Goal: Transaction & Acquisition: Purchase product/service

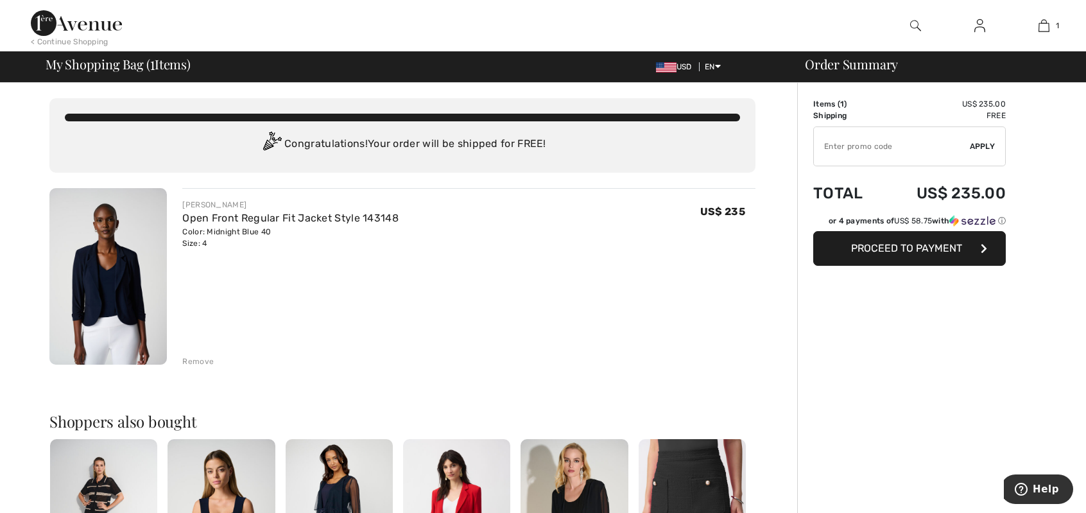
checkbox input "true"
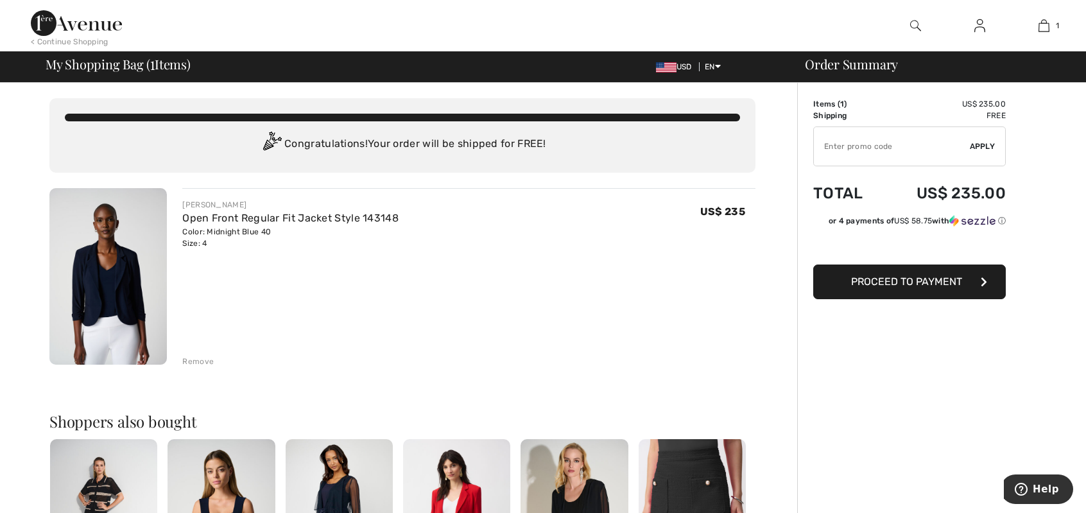
type input "NEW15"
type input "FLASH15"
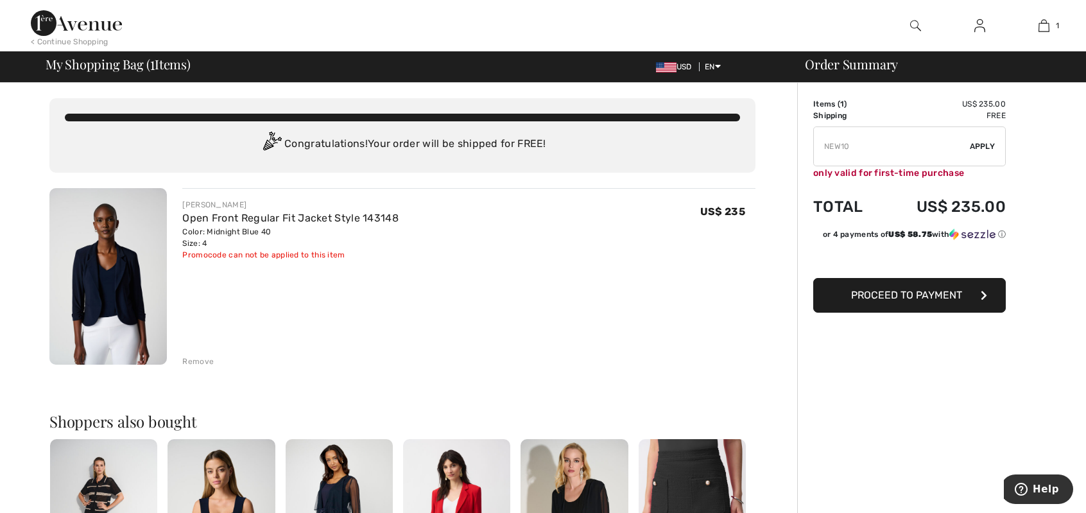
type input "FREEXPRESS"
type input "FREEDENIMBAG"
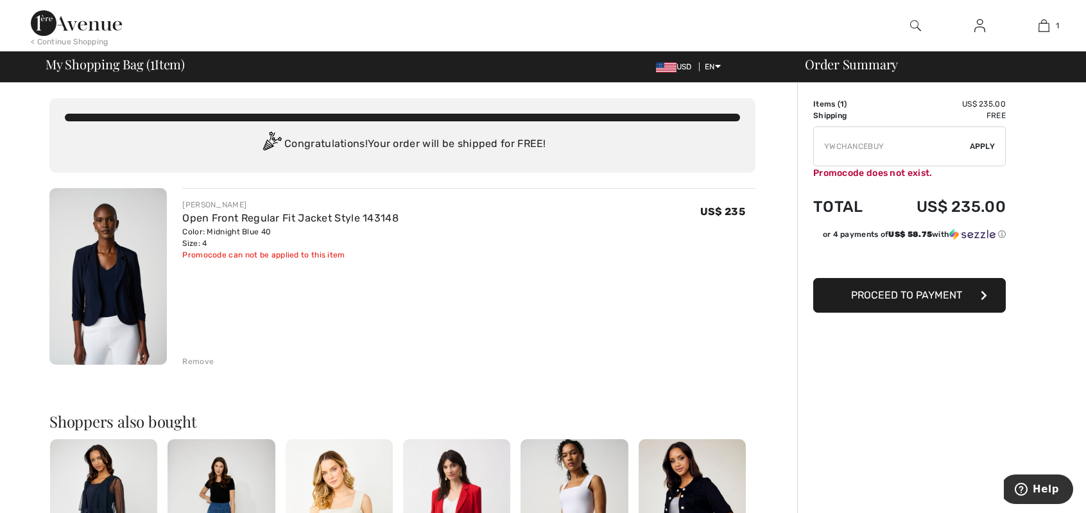
type input "LIVE10"
type input "LAB0URDAY16"
click at [897, 295] on span "Proceed to Payment" at bounding box center [906, 295] width 111 height 12
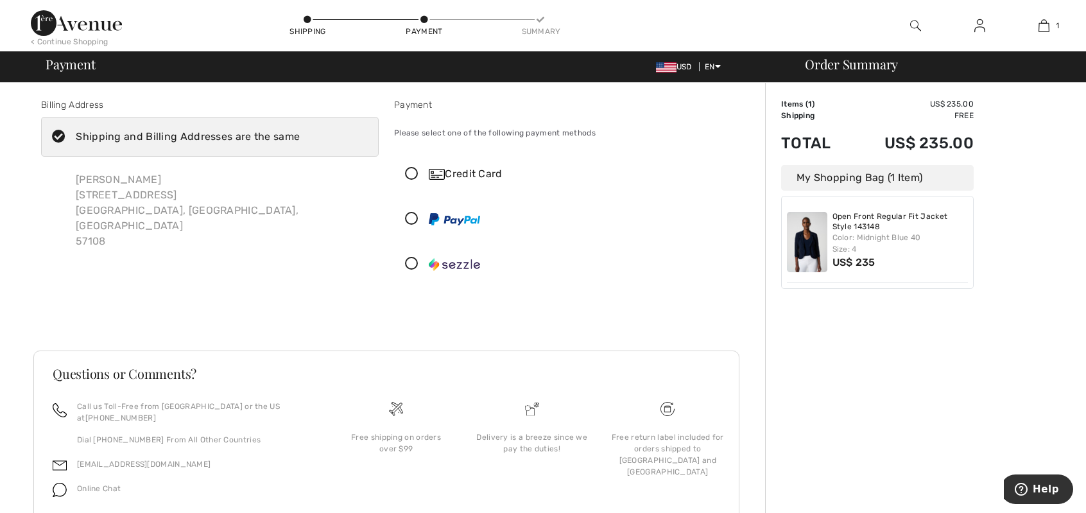
click at [411, 170] on icon at bounding box center [412, 174] width 34 height 13
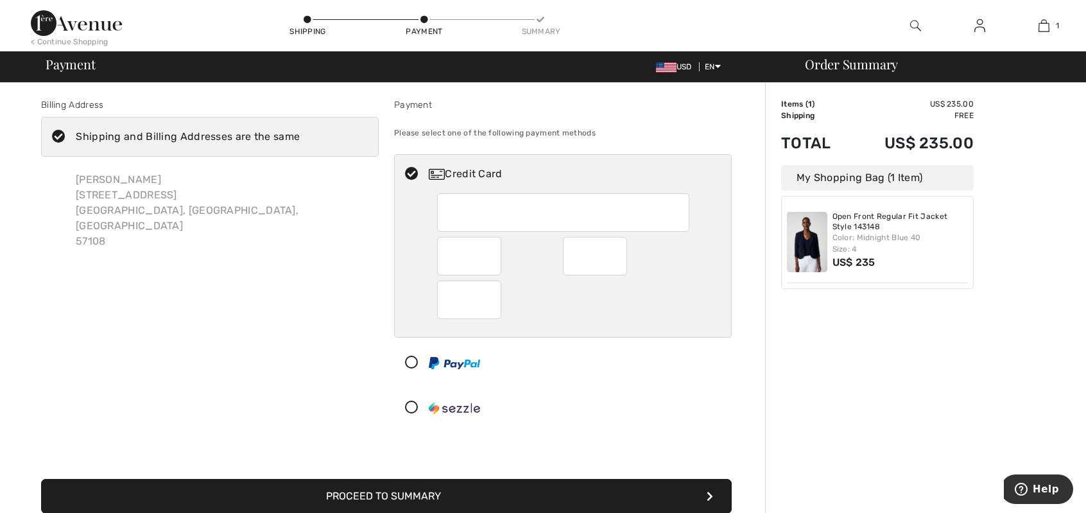
scroll to position [216, 0]
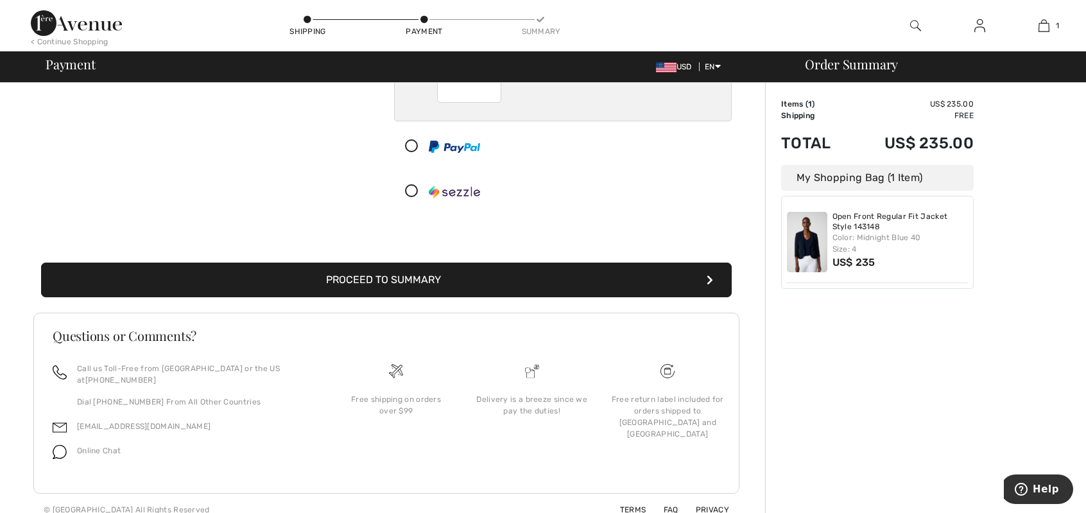
click at [472, 279] on button "Proceed to Summary" at bounding box center [386, 280] width 691 height 35
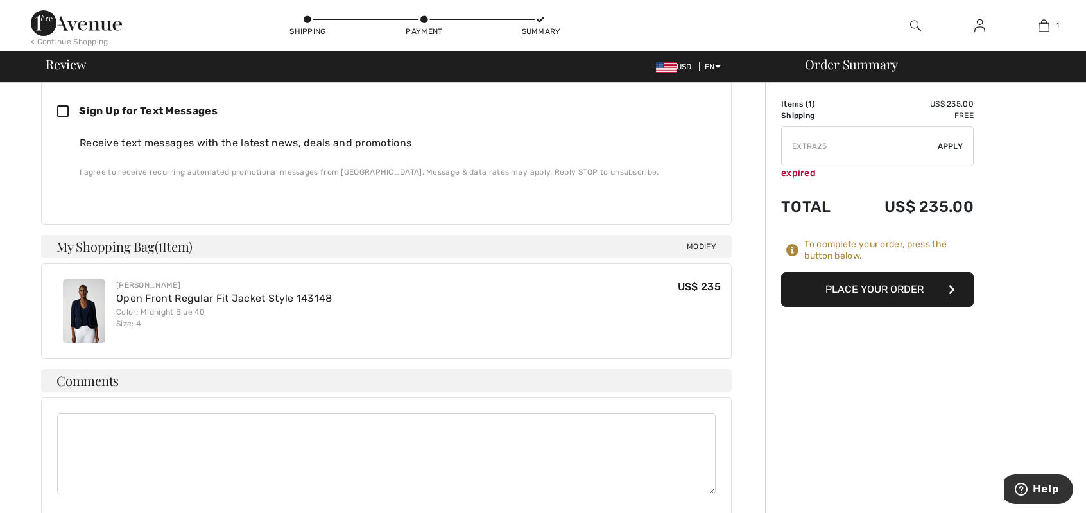
scroll to position [622, 0]
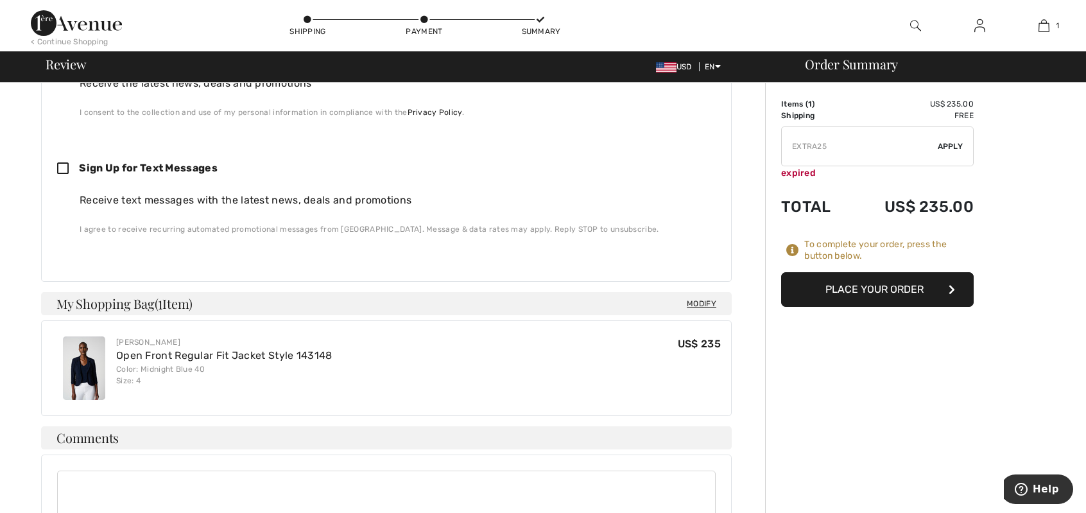
click at [891, 287] on button "Place Your Order" at bounding box center [877, 289] width 193 height 35
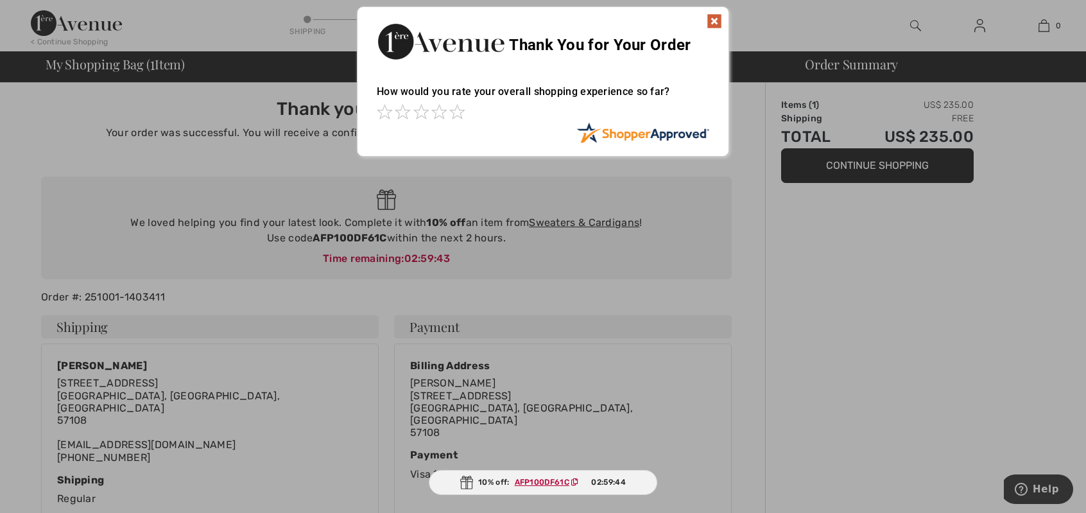
click at [719, 16] on img at bounding box center [714, 20] width 15 height 15
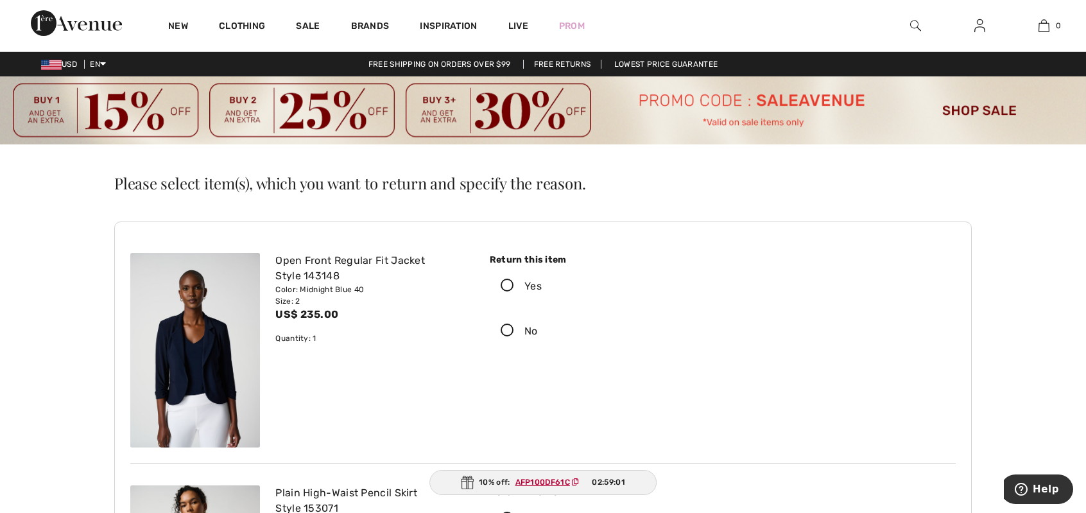
click at [507, 283] on icon at bounding box center [508, 285] width 34 height 13
click at [542, 283] on input "Yes" at bounding box center [546, 286] width 8 height 39
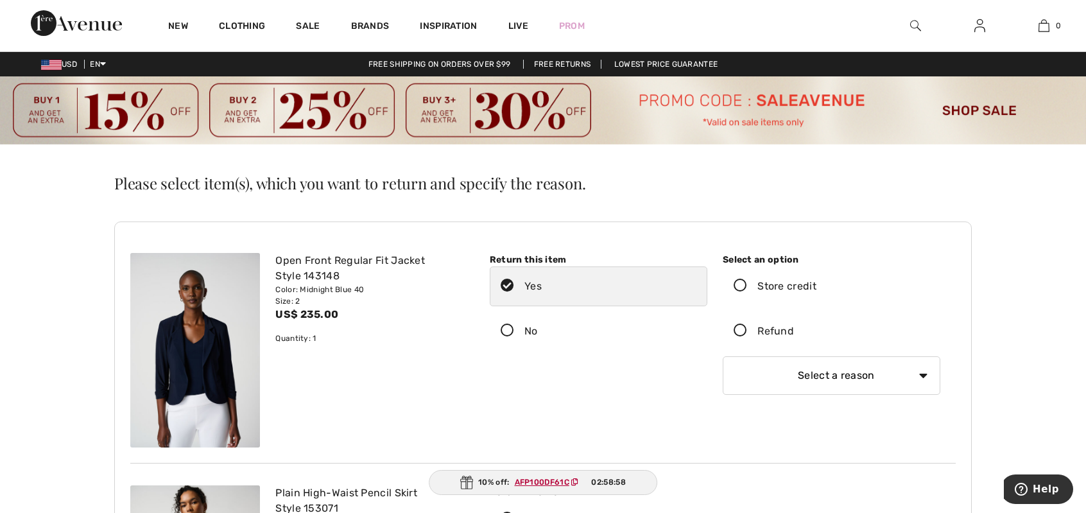
click at [742, 331] on icon at bounding box center [741, 330] width 34 height 13
click at [794, 331] on input "Refund" at bounding box center [798, 331] width 8 height 39
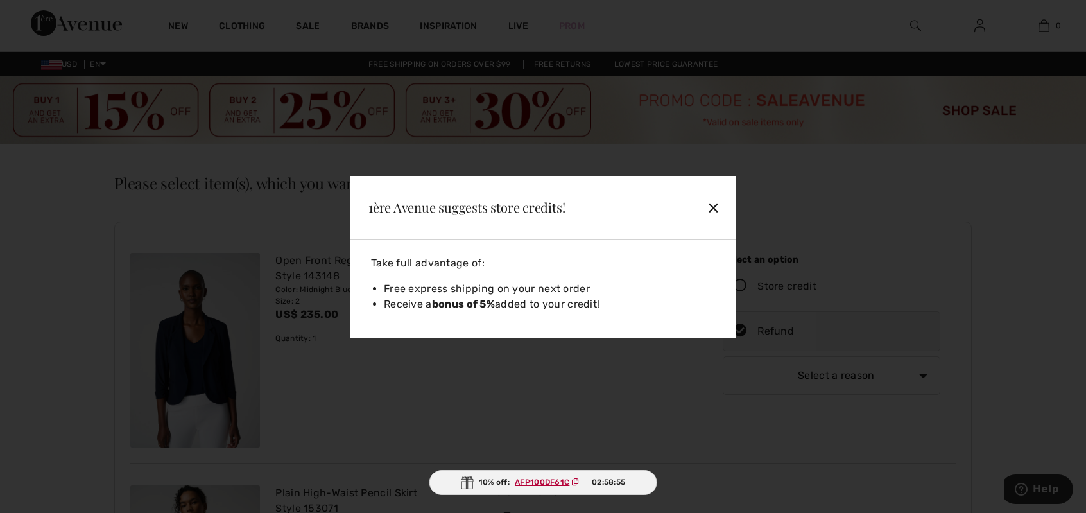
drag, startPoint x: 718, startPoint y: 206, endPoint x: 725, endPoint y: 210, distance: 8.0
click at [718, 206] on div "✕" at bounding box center [683, 207] width 83 height 27
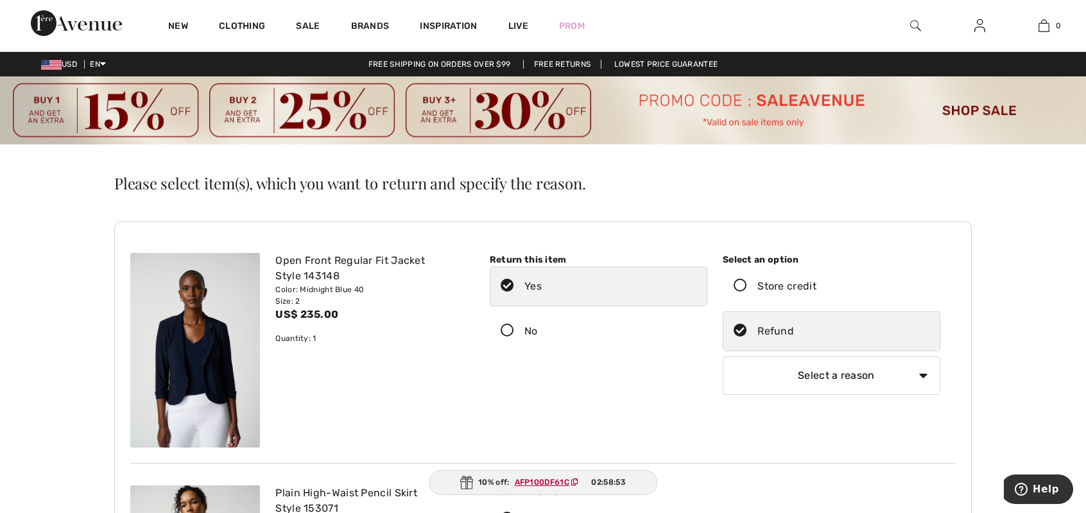
click at [923, 372] on select "Select a reason I received the wrong product or size My order arrived too late …" at bounding box center [832, 375] width 218 height 39
select select "6"
click at [723, 356] on select "Select a reason I received the wrong product or size My order arrived too late …" at bounding box center [832, 375] width 218 height 39
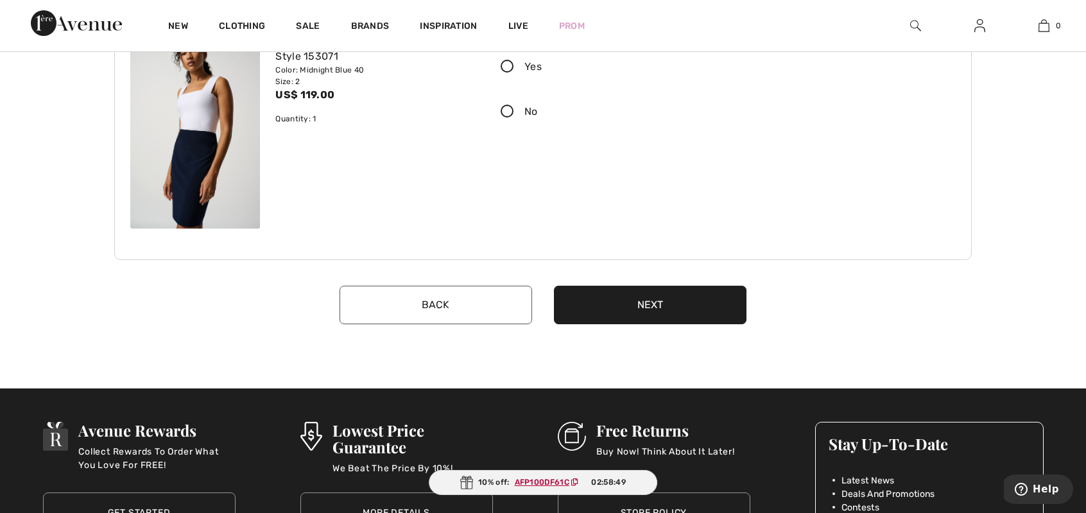
scroll to position [514, 0]
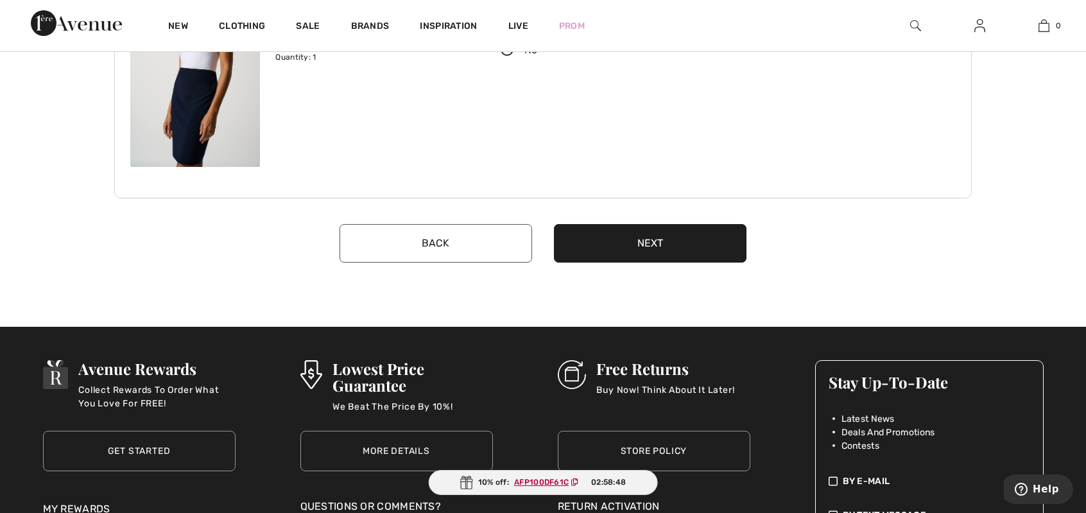
click at [683, 241] on button "Next" at bounding box center [650, 243] width 193 height 39
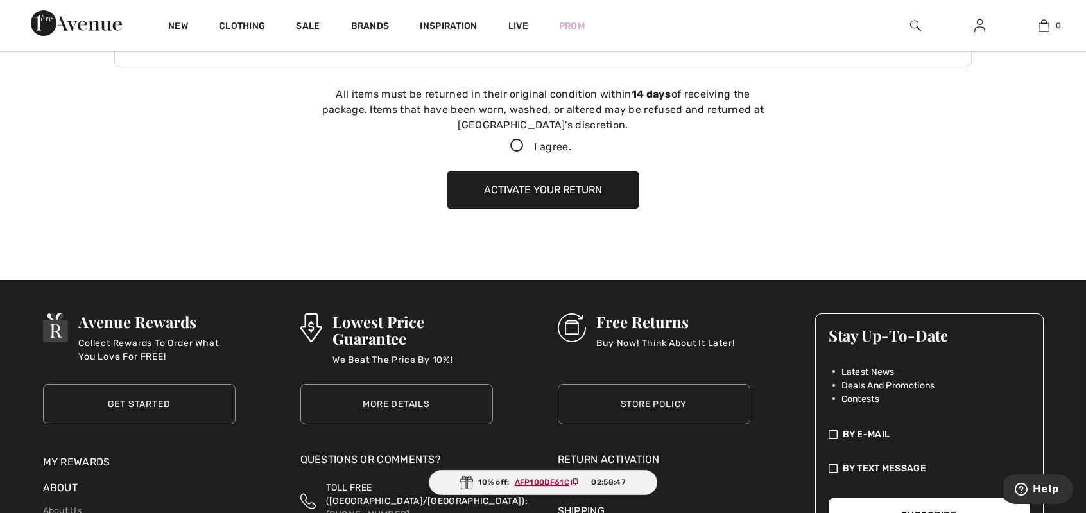
scroll to position [654, 0]
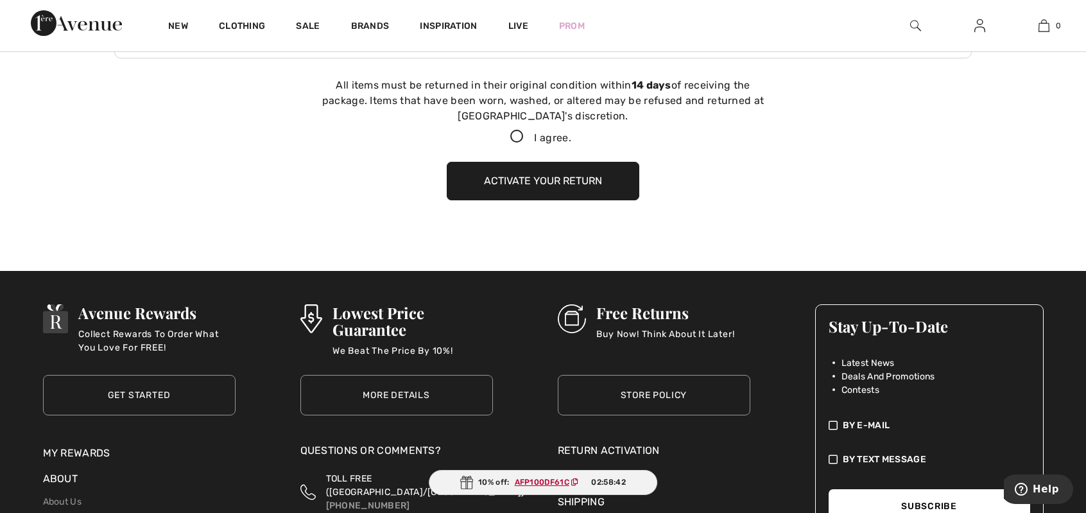
click at [513, 135] on icon at bounding box center [517, 136] width 34 height 13
click at [571, 135] on input "I agree." at bounding box center [575, 137] width 8 height 8
checkbox input "true"
click at [526, 184] on button "Activate your return" at bounding box center [543, 181] width 193 height 39
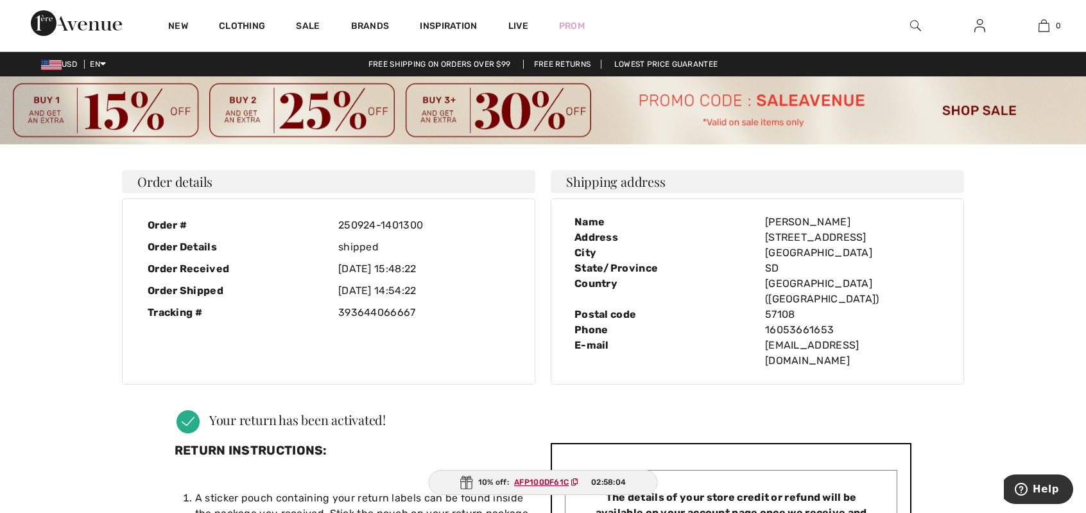
scroll to position [257, 0]
